Goal: Check status: Check status

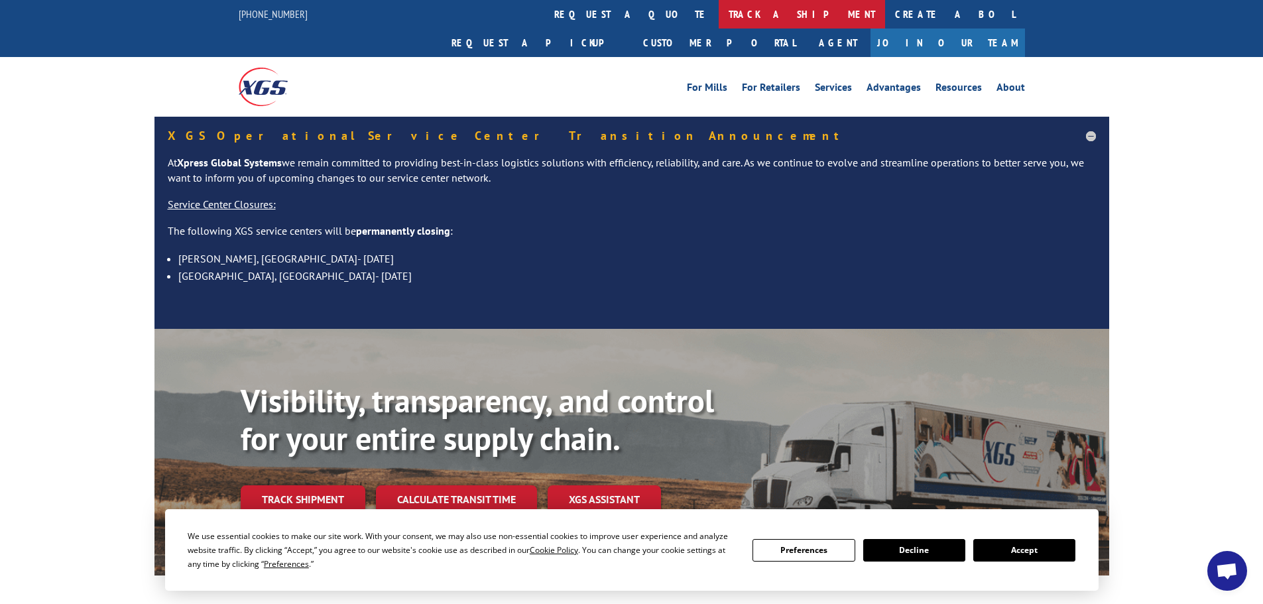
click at [719, 18] on link "track a shipment" at bounding box center [802, 14] width 166 height 29
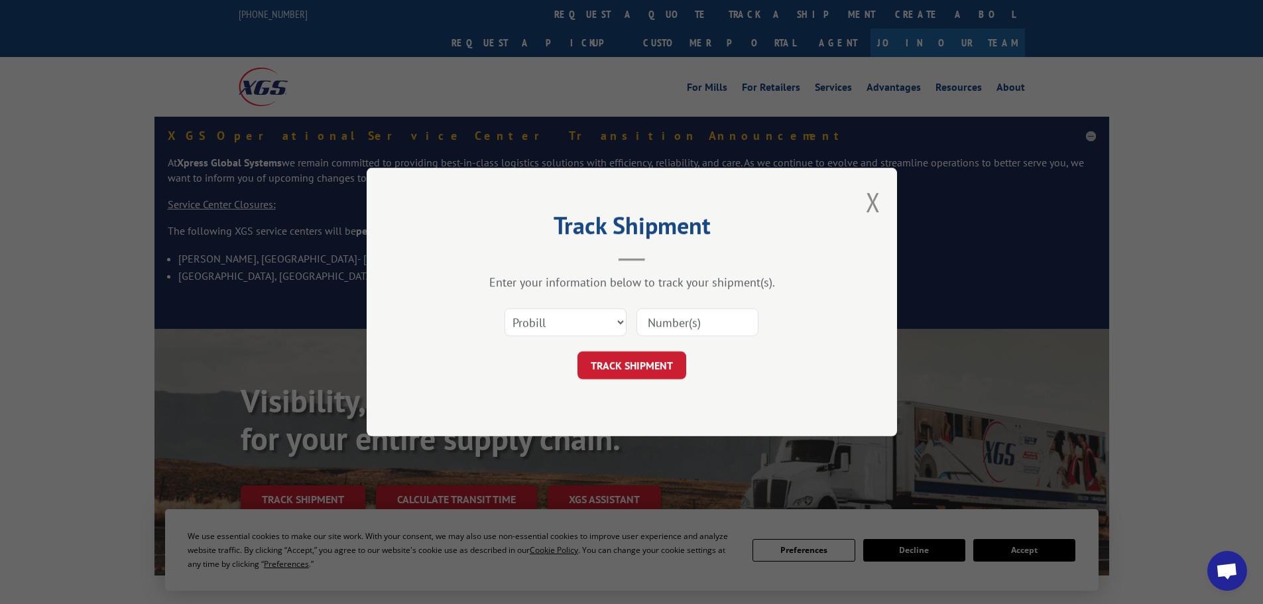
click at [654, 321] on input at bounding box center [697, 322] width 122 height 28
paste input "16571341"
type input "16571341"
click at [630, 366] on button "TRACK SHIPMENT" at bounding box center [631, 365] width 109 height 28
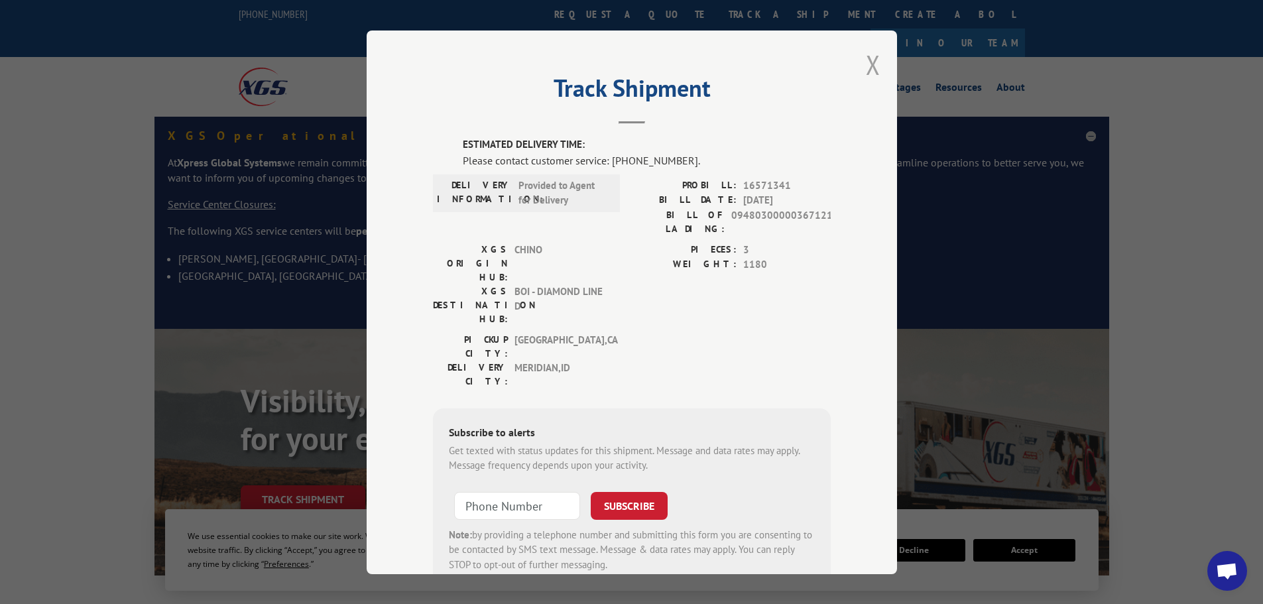
click at [869, 64] on button "Close modal" at bounding box center [873, 64] width 15 height 35
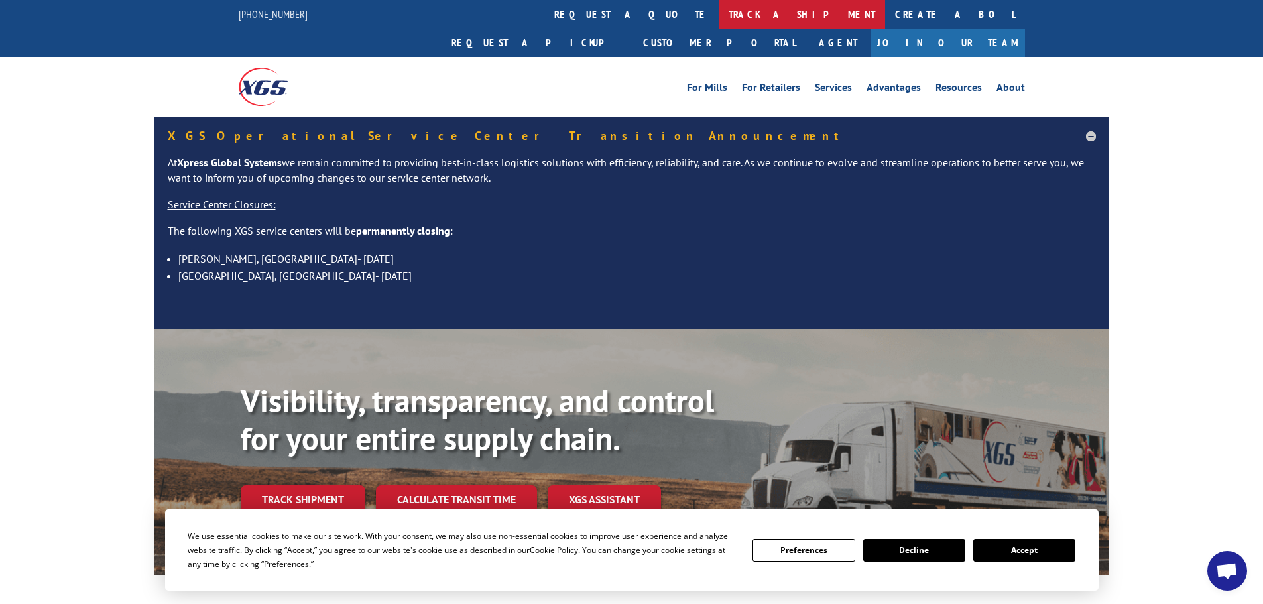
click at [719, 14] on link "track a shipment" at bounding box center [802, 14] width 166 height 29
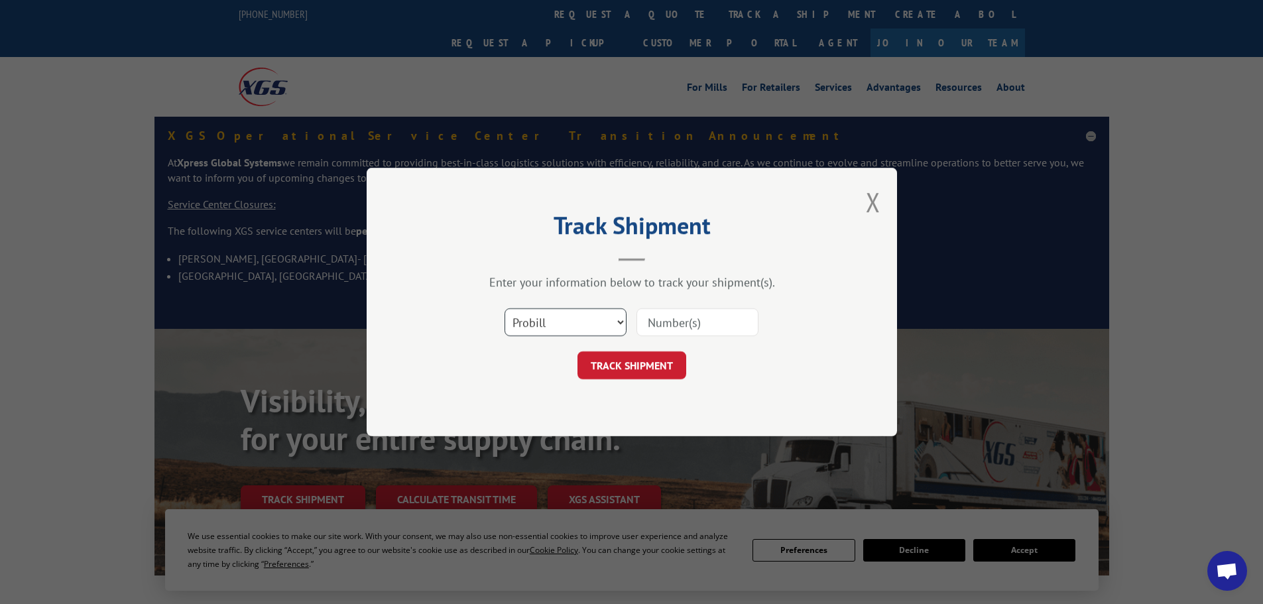
click at [600, 326] on select "Select category... Probill BOL PO" at bounding box center [565, 322] width 122 height 28
select select "bol"
click at [504, 308] on select "Select category... Probill BOL PO" at bounding box center [565, 322] width 122 height 28
click at [649, 320] on input at bounding box center [697, 322] width 122 height 28
paste input "6001150"
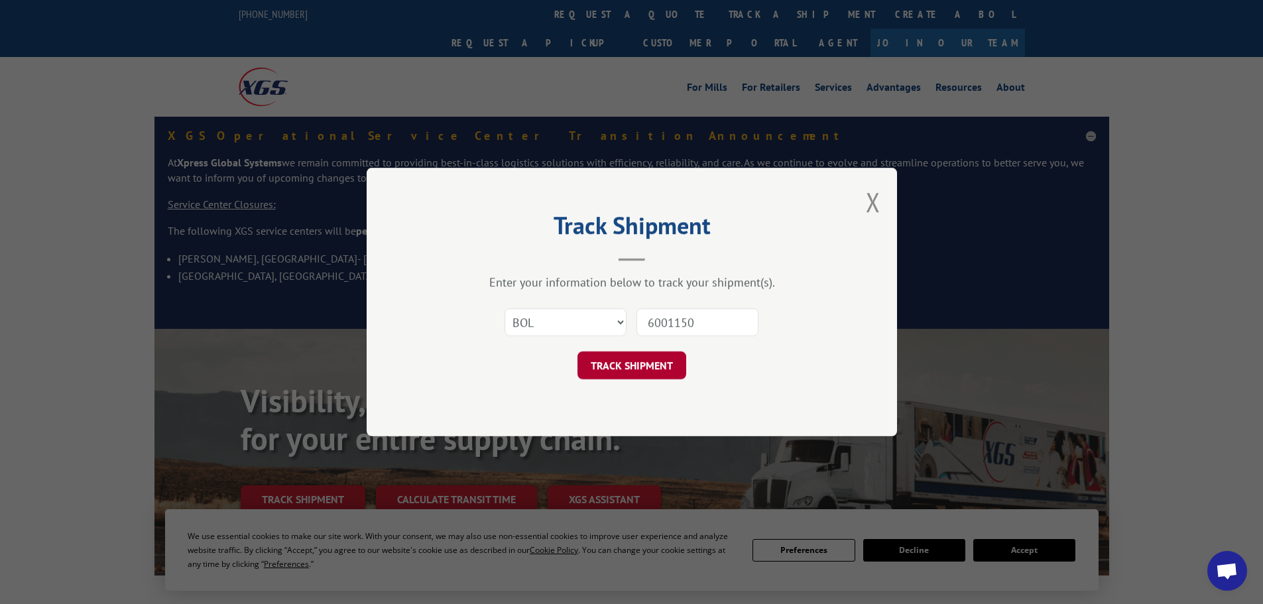
type input "6001150"
click at [646, 365] on button "TRACK SHIPMENT" at bounding box center [631, 365] width 109 height 28
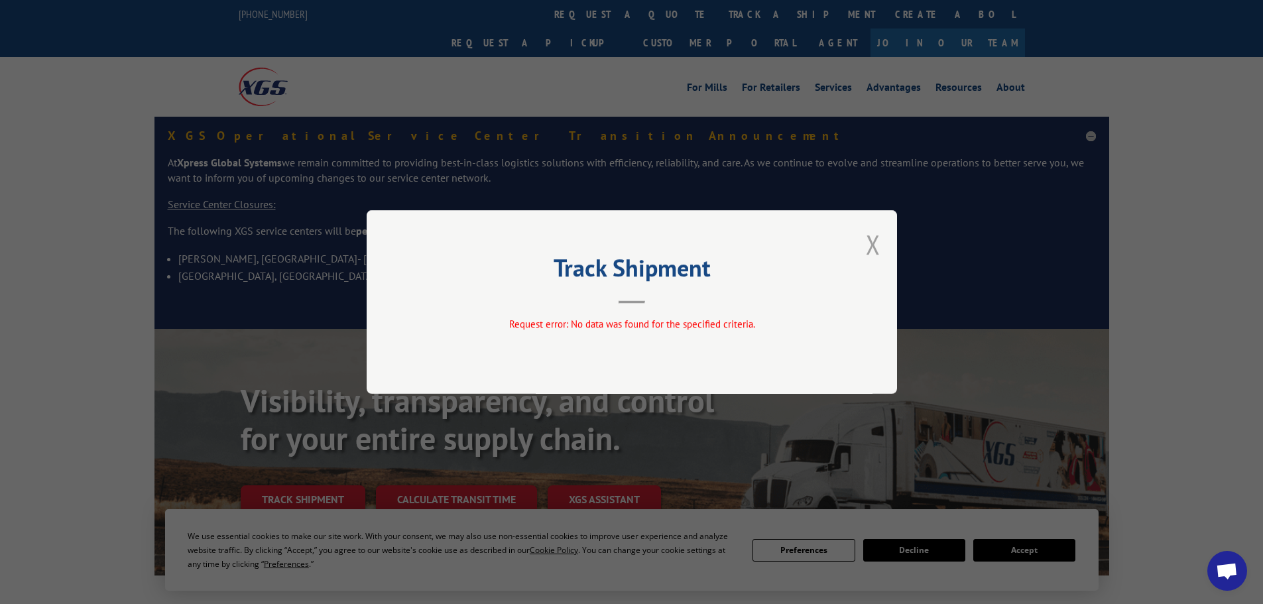
click at [872, 245] on button "Close modal" at bounding box center [873, 244] width 15 height 35
